Goal: Book appointment/travel/reservation

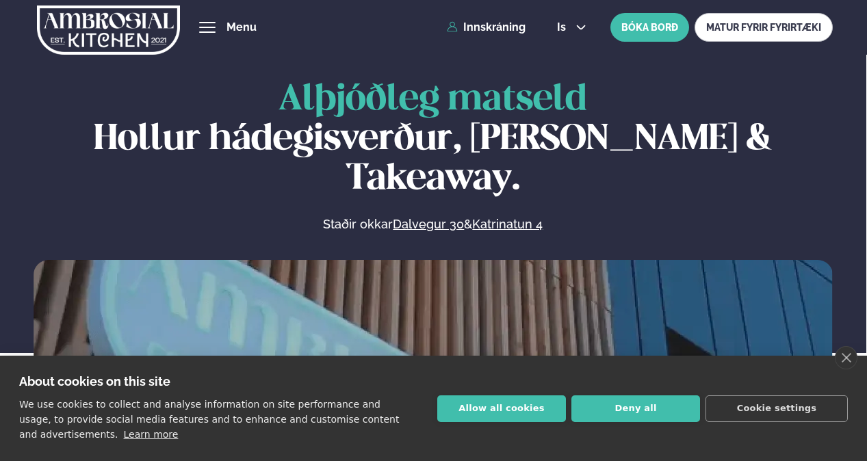
scroll to position [411, 0]
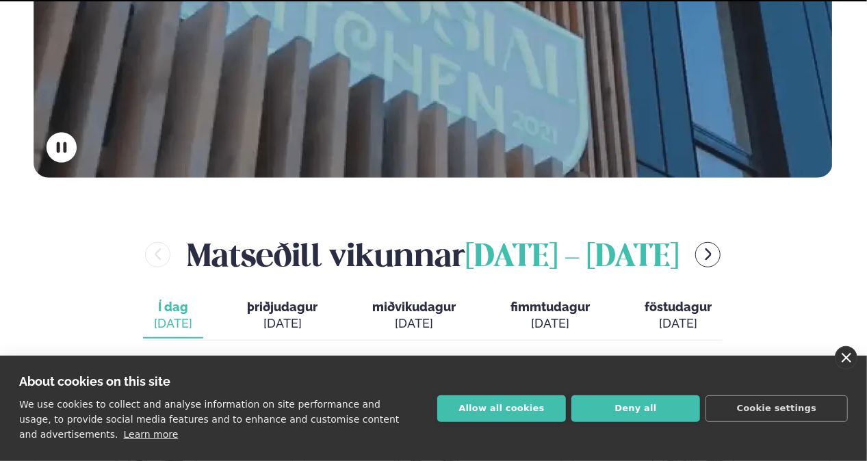
click at [842, 357] on link "close" at bounding box center [846, 357] width 23 height 23
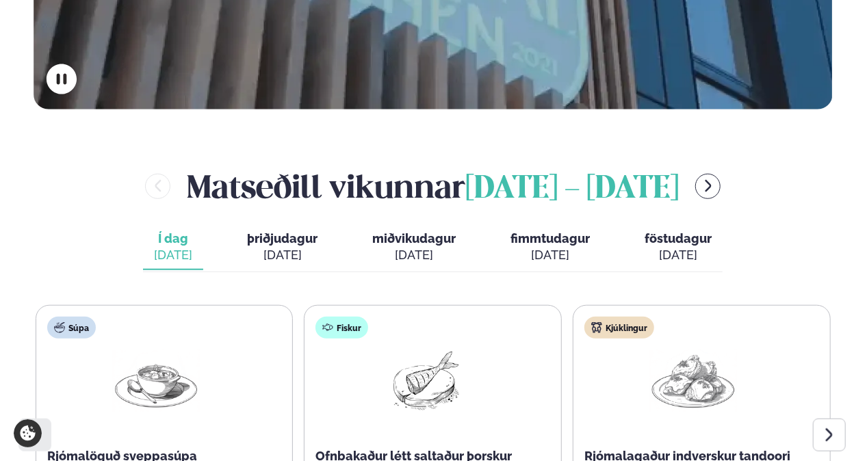
scroll to position [547, 0]
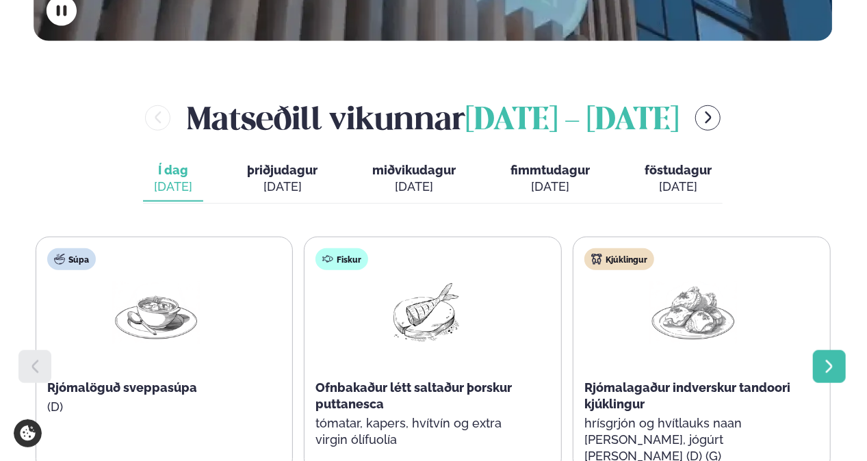
click at [825, 359] on icon at bounding box center [829, 367] width 16 height 16
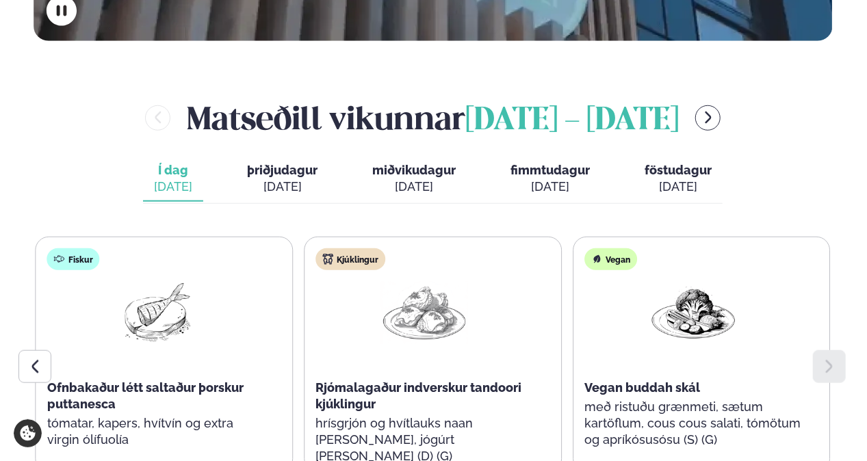
click at [289, 179] on div "[DATE]" at bounding box center [282, 187] width 70 height 16
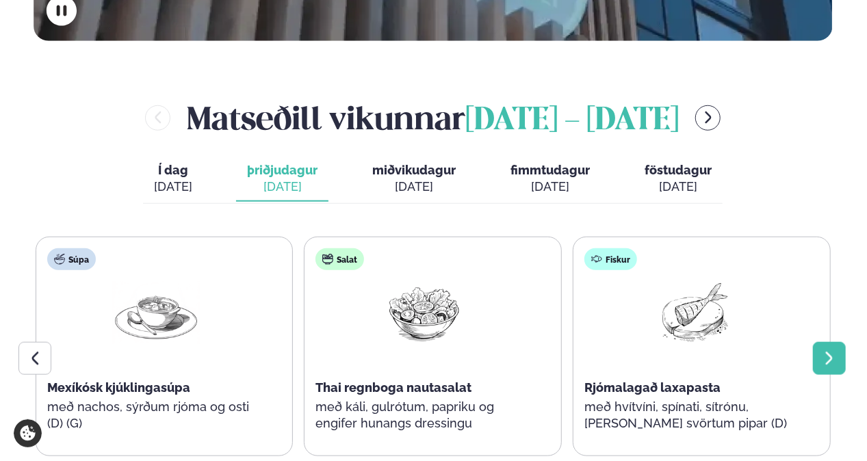
click at [840, 342] on div at bounding box center [829, 358] width 33 height 33
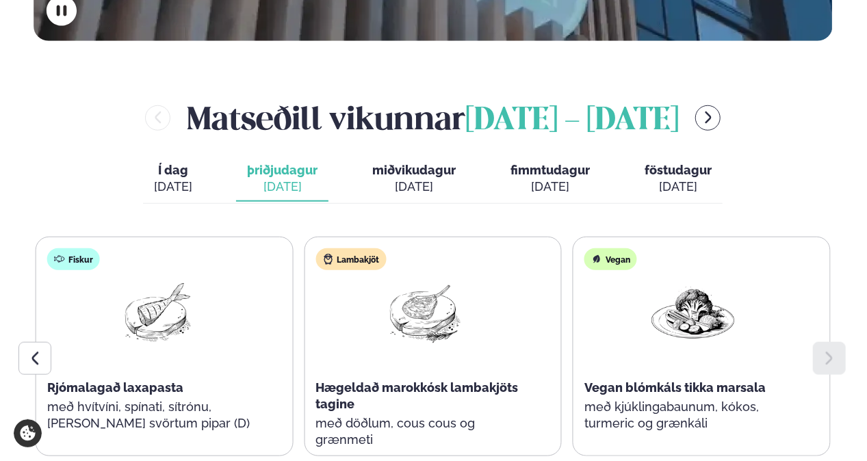
click at [435, 179] on div "[DATE]" at bounding box center [413, 187] width 83 height 16
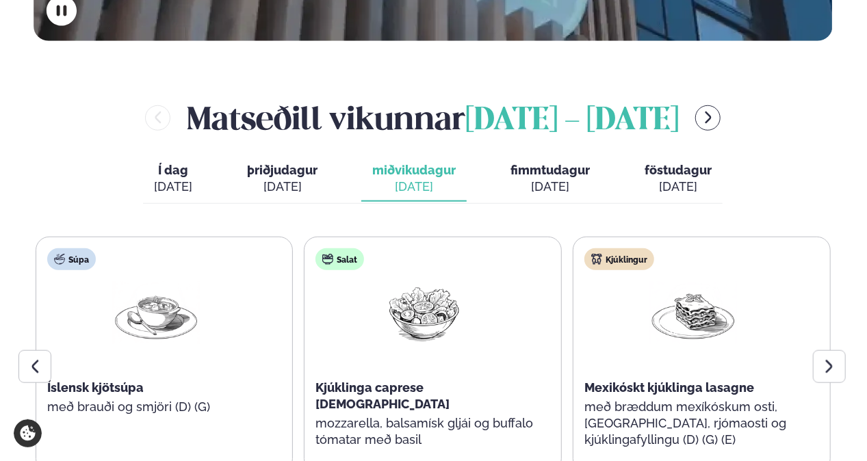
click at [289, 179] on div "[DATE]" at bounding box center [282, 187] width 70 height 16
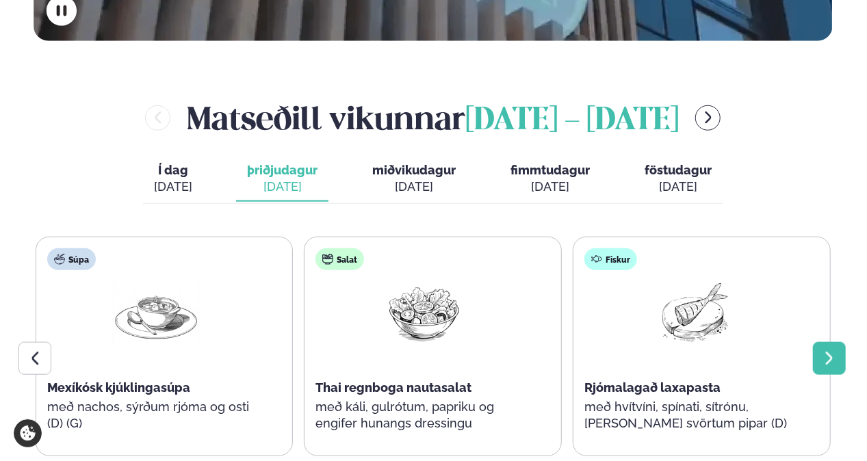
click at [831, 352] on icon at bounding box center [829, 358] width 7 height 13
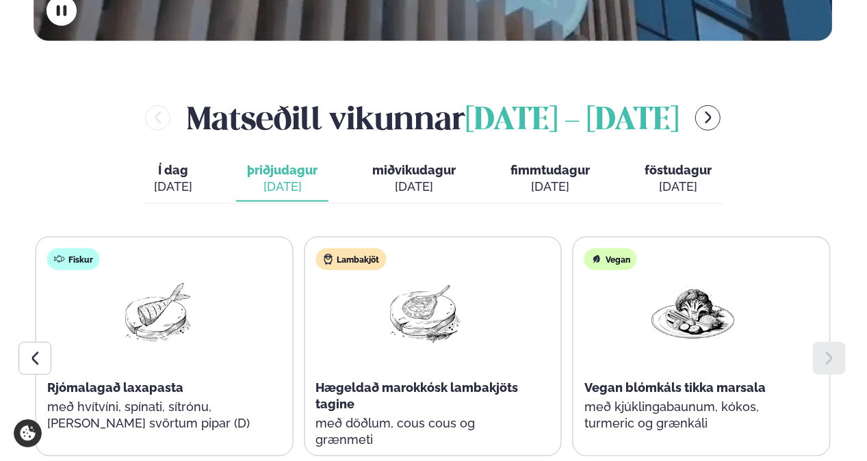
click at [419, 179] on div "[DATE]" at bounding box center [413, 187] width 83 height 16
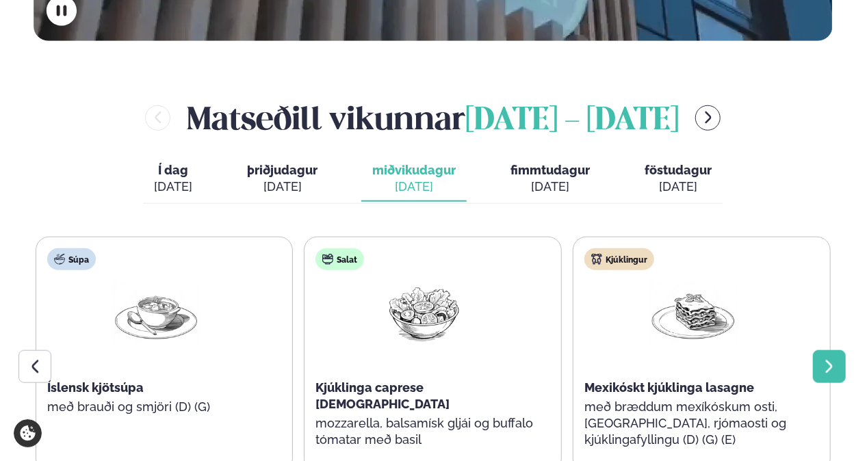
click at [823, 359] on icon at bounding box center [829, 367] width 16 height 16
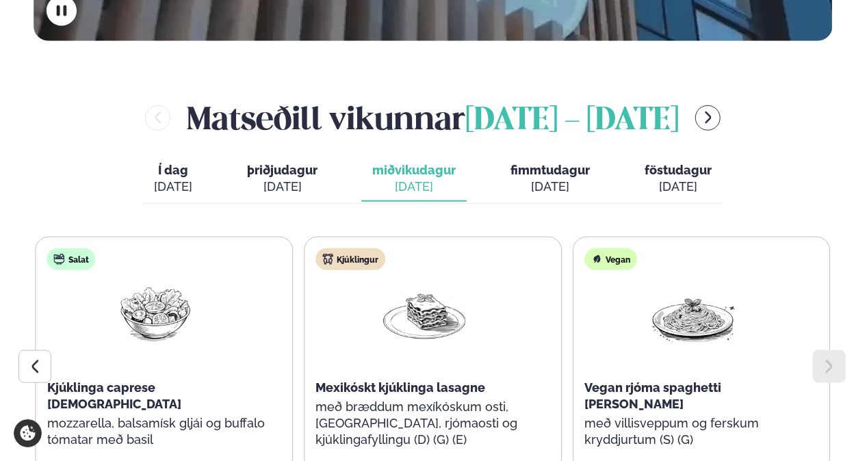
click at [547, 163] on span "fimmtudagur" at bounding box center [550, 170] width 79 height 14
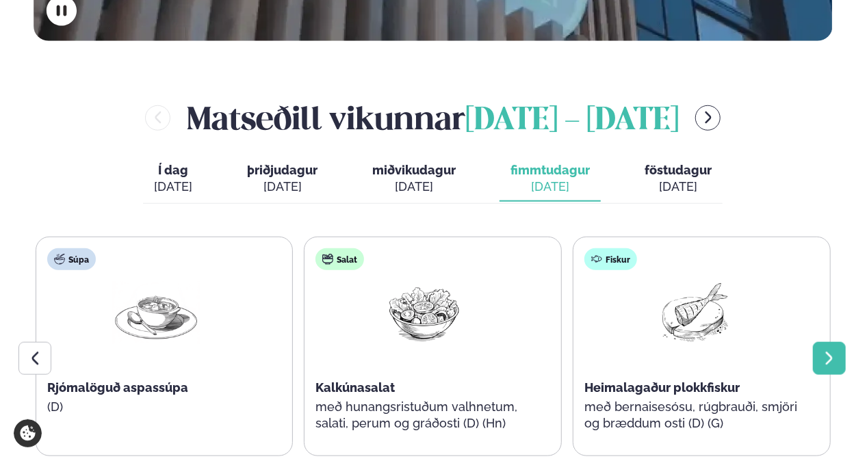
click at [827, 342] on div at bounding box center [829, 358] width 33 height 33
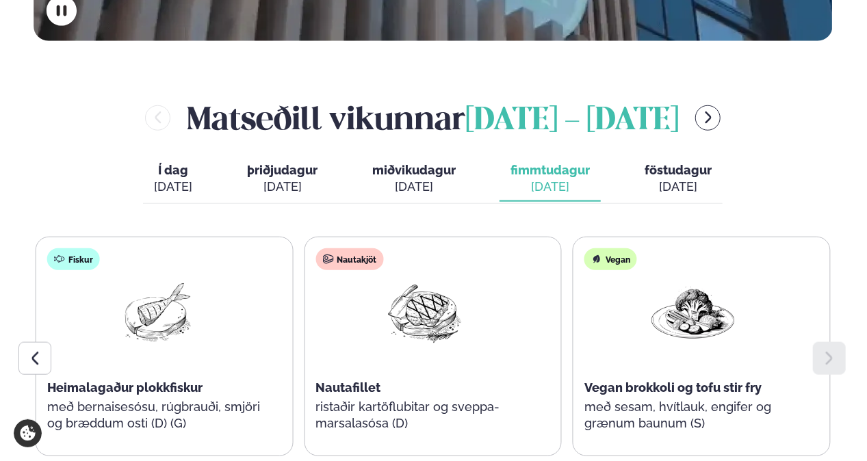
click at [681, 179] on div "[DATE]" at bounding box center [678, 187] width 67 height 16
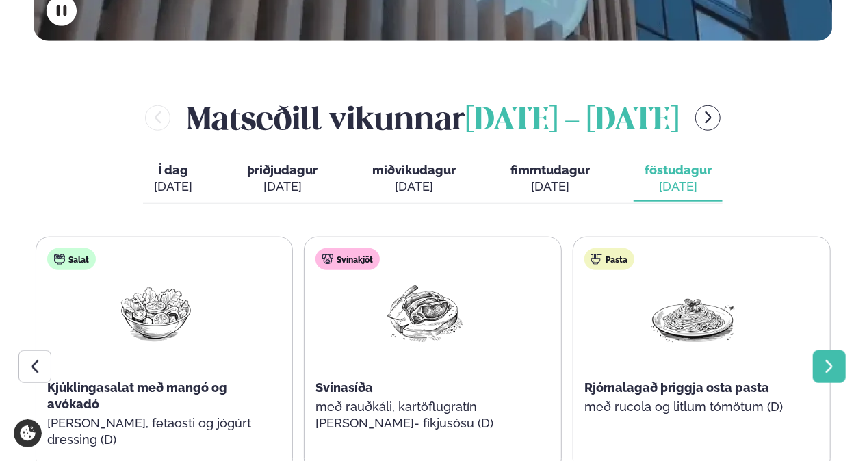
click at [831, 359] on icon at bounding box center [829, 367] width 16 height 16
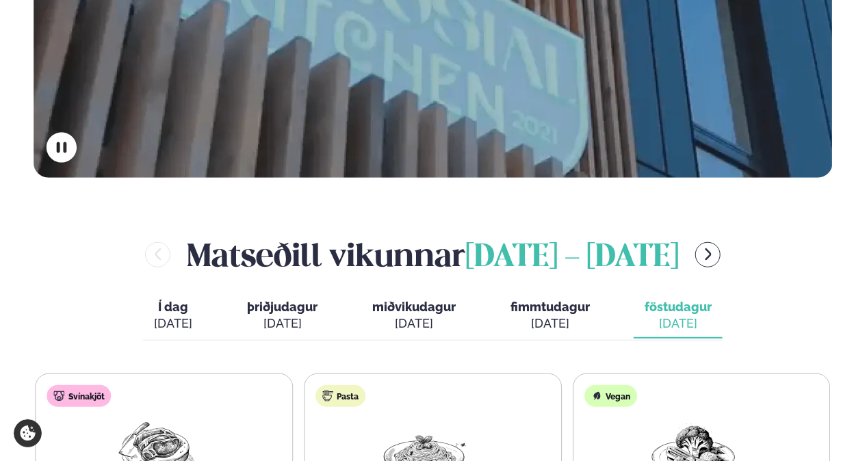
scroll to position [0, 0]
